Goal: Task Accomplishment & Management: Manage account settings

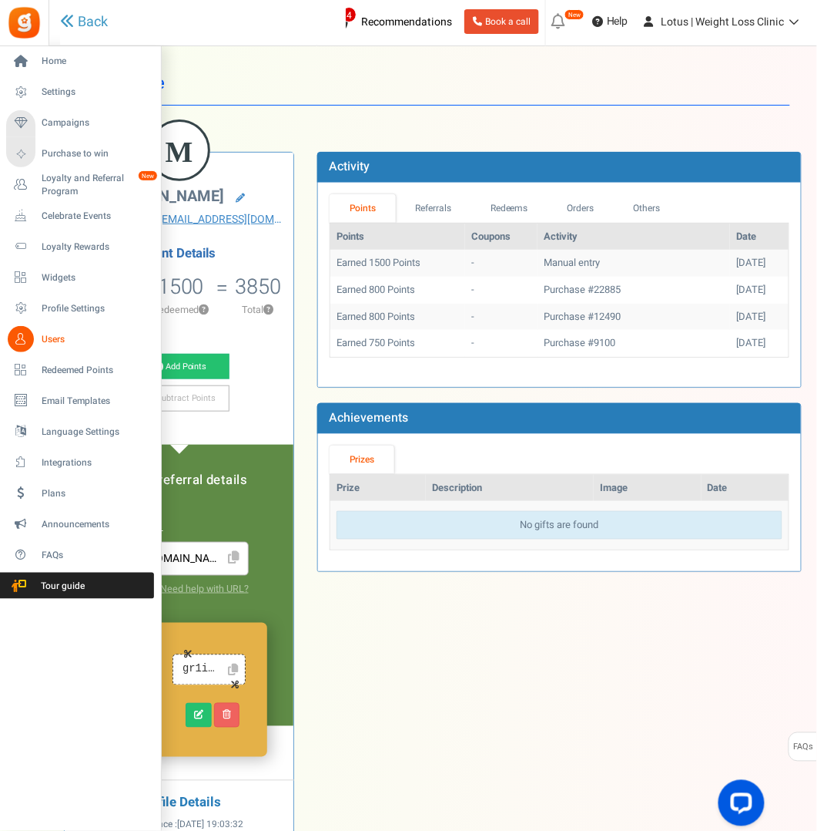
click at [53, 337] on span "Users" at bounding box center [96, 339] width 108 height 13
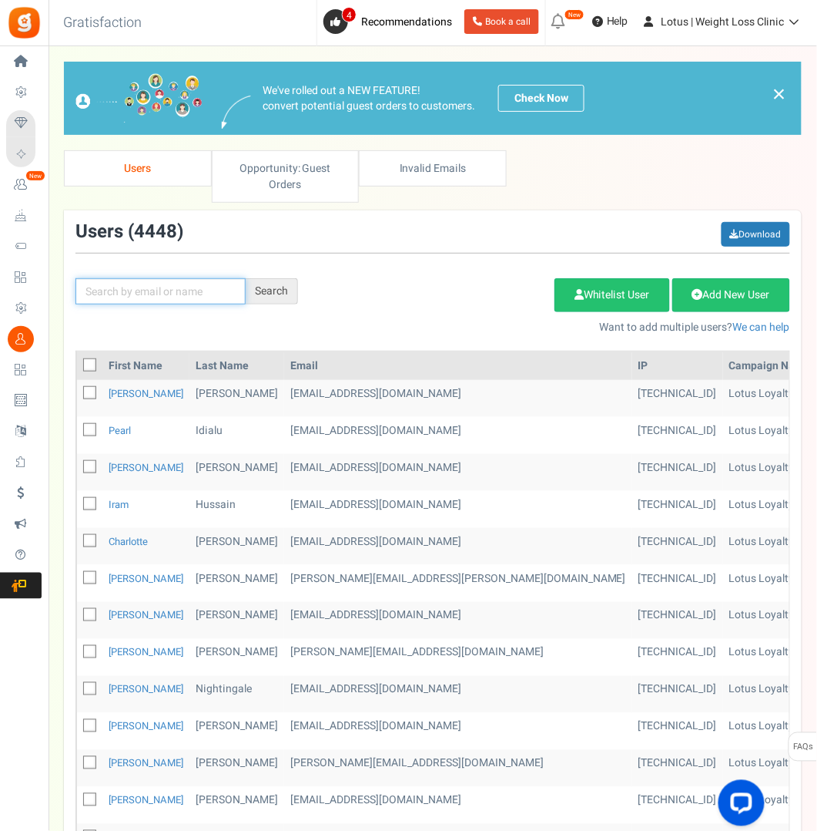
click at [110, 294] on input "text" at bounding box center [161, 291] width 170 height 26
paste input "[EMAIL_ADDRESS][DOMAIN_NAME]"
type input "[EMAIL_ADDRESS][DOMAIN_NAME]"
click at [280, 288] on div "Search" at bounding box center [272, 291] width 52 height 26
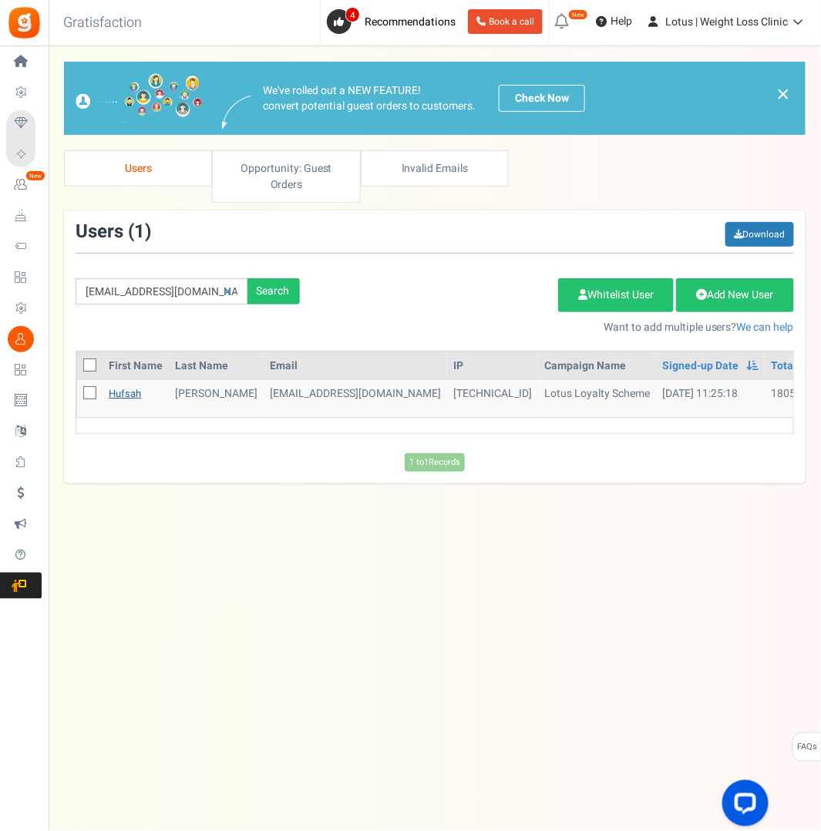
click at [133, 391] on link "Hufsah" at bounding box center [125, 393] width 32 height 15
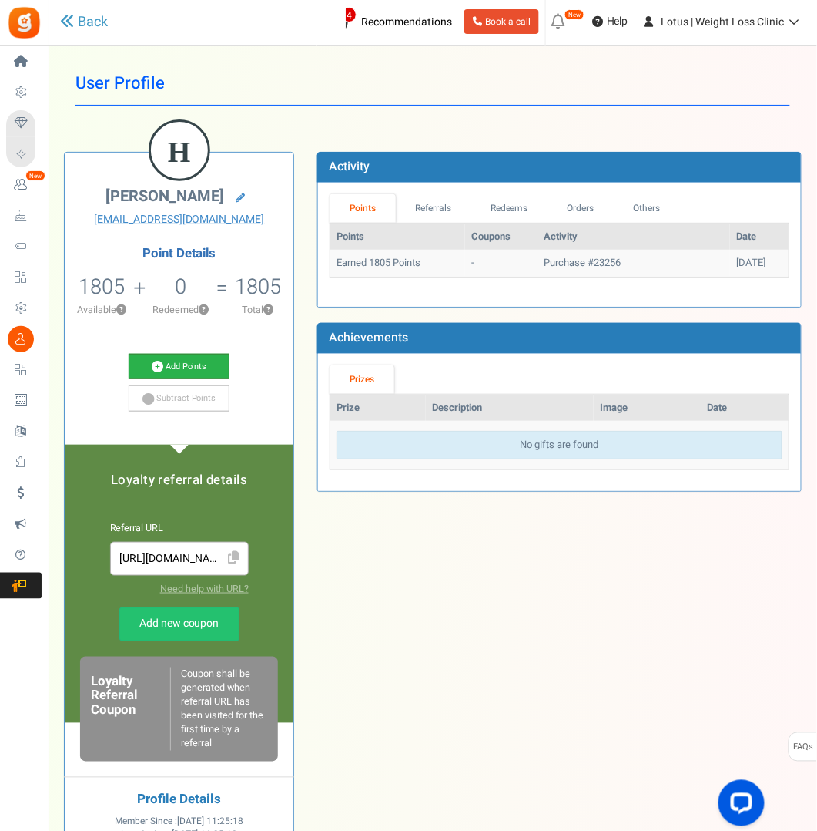
click at [164, 363] on link "Add Points" at bounding box center [179, 367] width 101 height 26
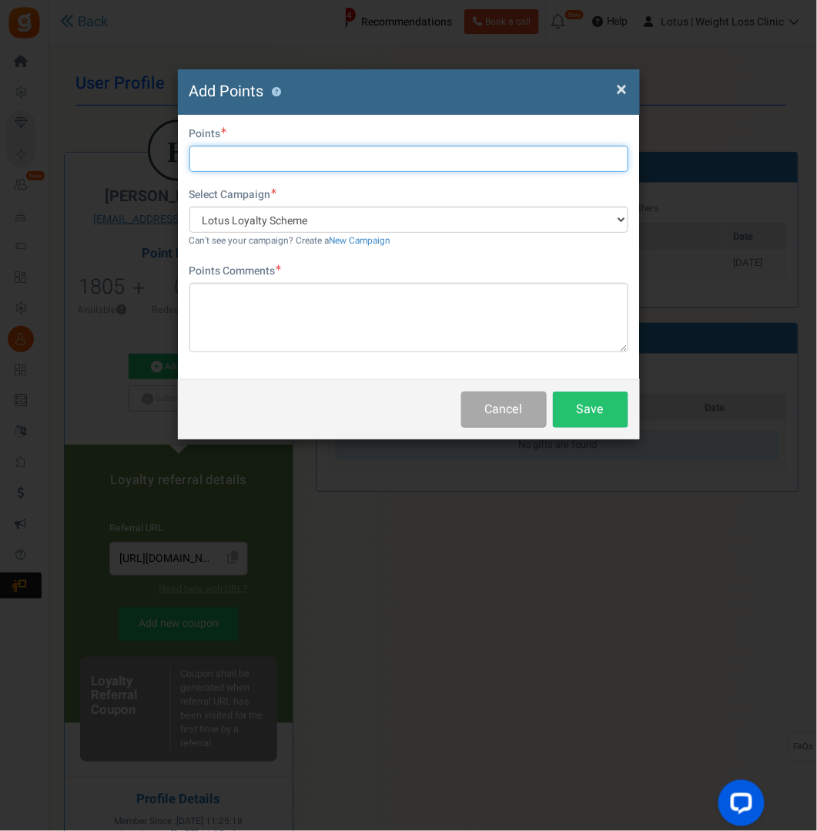
click at [215, 162] on input "text" at bounding box center [409, 159] width 439 height 26
type input "2000"
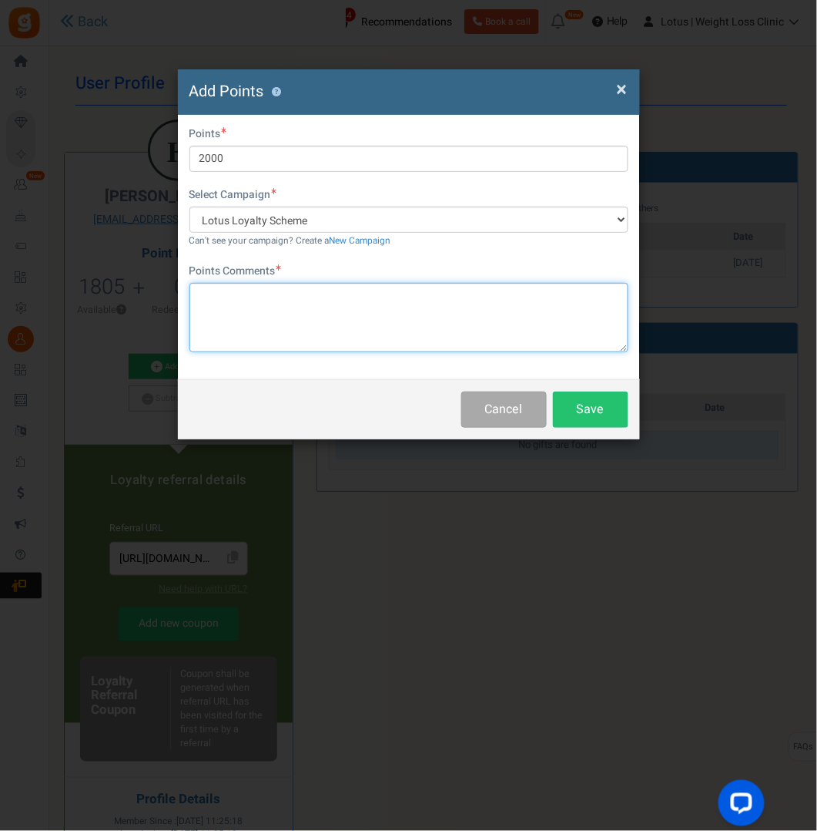
click at [214, 300] on textarea at bounding box center [409, 317] width 439 height 69
click at [212, 294] on textarea "To enrich screen reader interactions, please activate Accessibility in Grammarl…" at bounding box center [409, 317] width 439 height 69
click at [223, 324] on textarea "!st costomer discount error" at bounding box center [409, 317] width 439 height 69
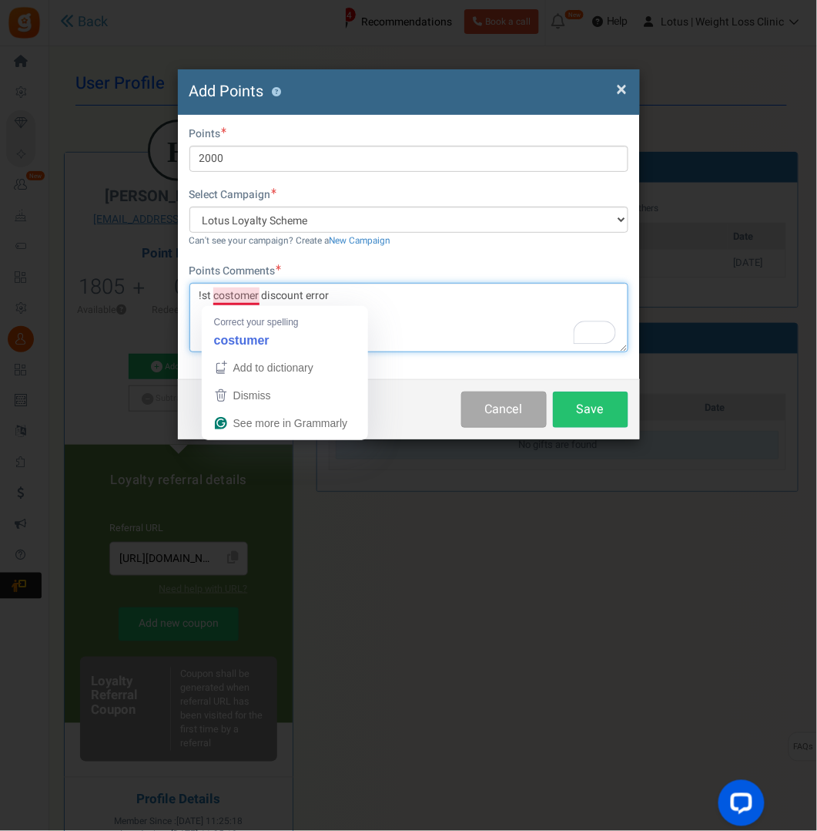
click at [220, 290] on textarea "!st costomer discount error" at bounding box center [409, 317] width 439 height 69
click at [225, 291] on textarea "!st costomer discount error" at bounding box center [409, 317] width 439 height 69
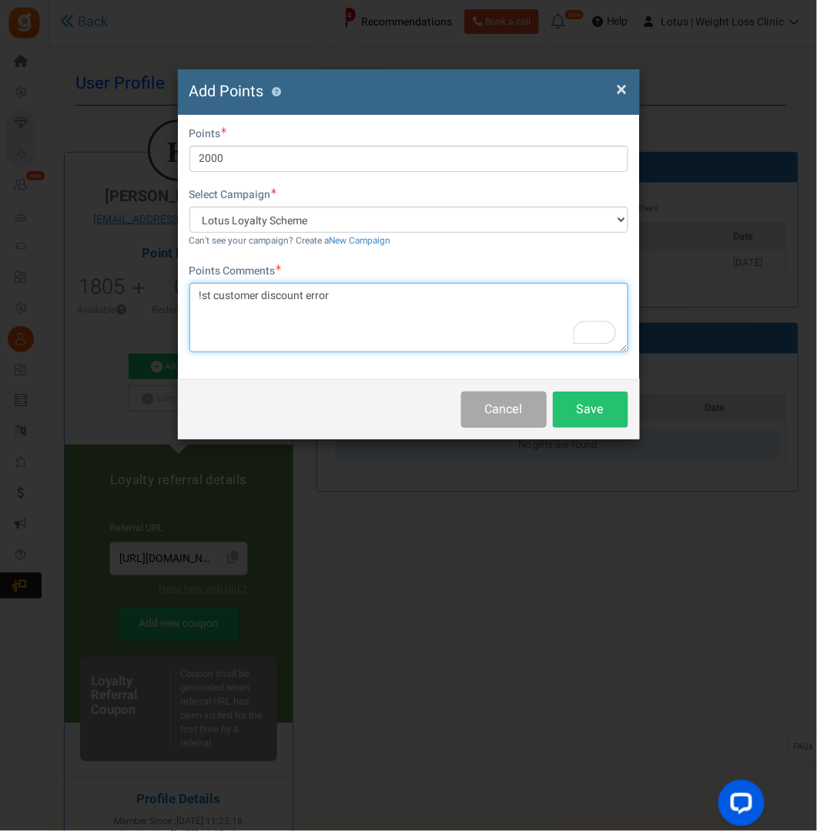
click at [236, 328] on textarea "!st customer discount error" at bounding box center [409, 317] width 439 height 69
click at [202, 290] on textarea "!st customer discount error" at bounding box center [409, 317] width 439 height 69
click at [250, 329] on textarea "1st customer discount error" at bounding box center [409, 317] width 439 height 69
drag, startPoint x: 213, startPoint y: 297, endPoint x: 198, endPoint y: 297, distance: 15.4
click at [198, 297] on textarea "1st customer discount error" at bounding box center [409, 317] width 439 height 69
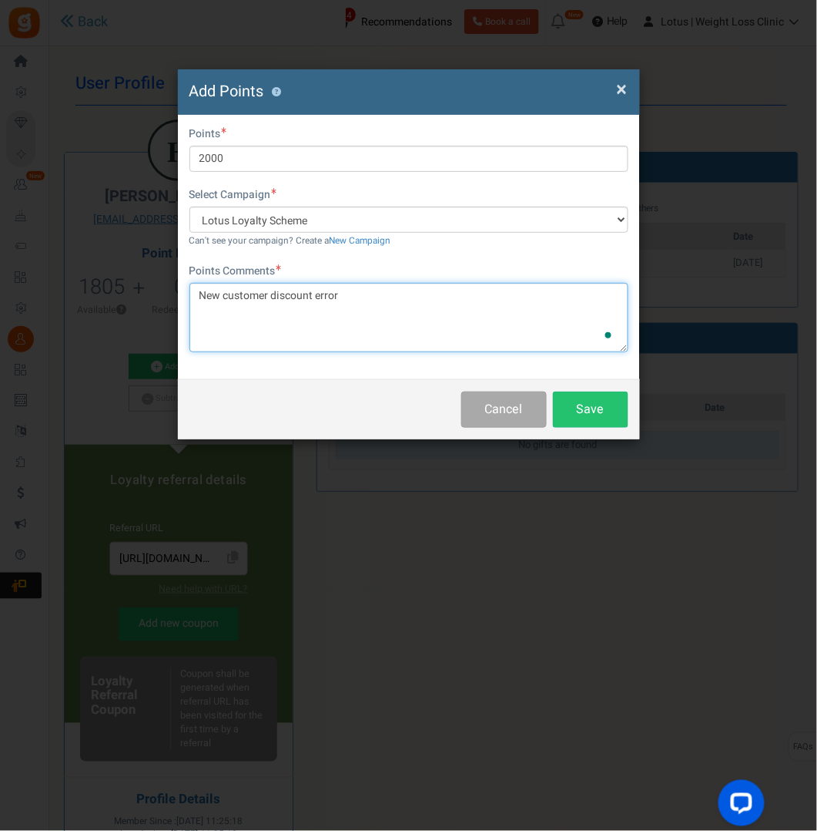
click at [263, 333] on textarea "New customer discount error" at bounding box center [409, 317] width 439 height 69
type textarea "New customer discount error"
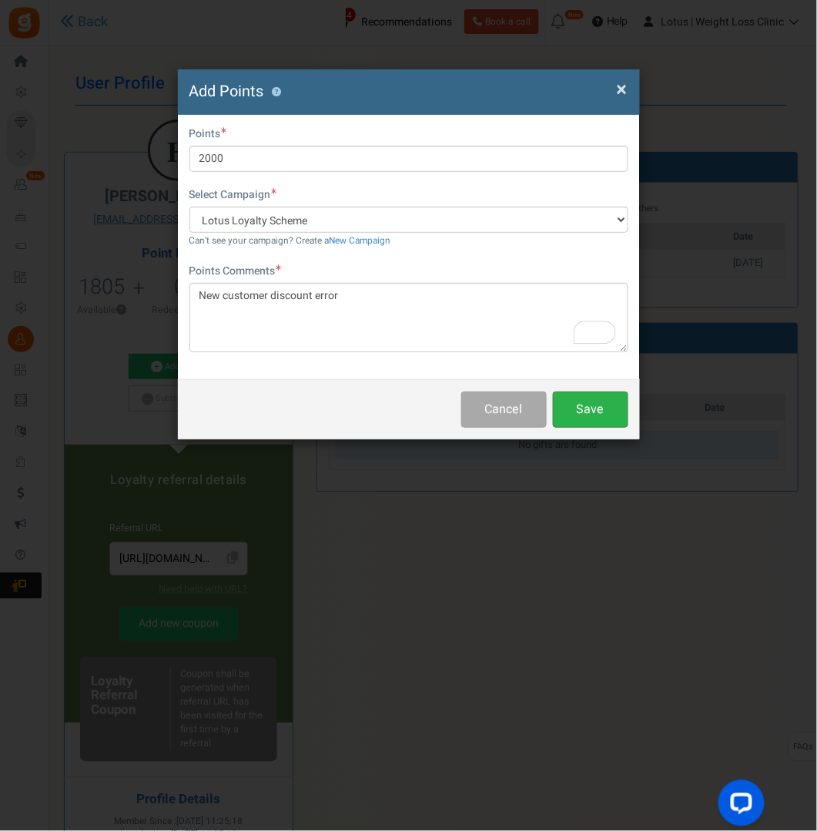
click at [596, 410] on button "Save" at bounding box center [591, 409] width 76 height 36
